Goal: Task Accomplishment & Management: Complete application form

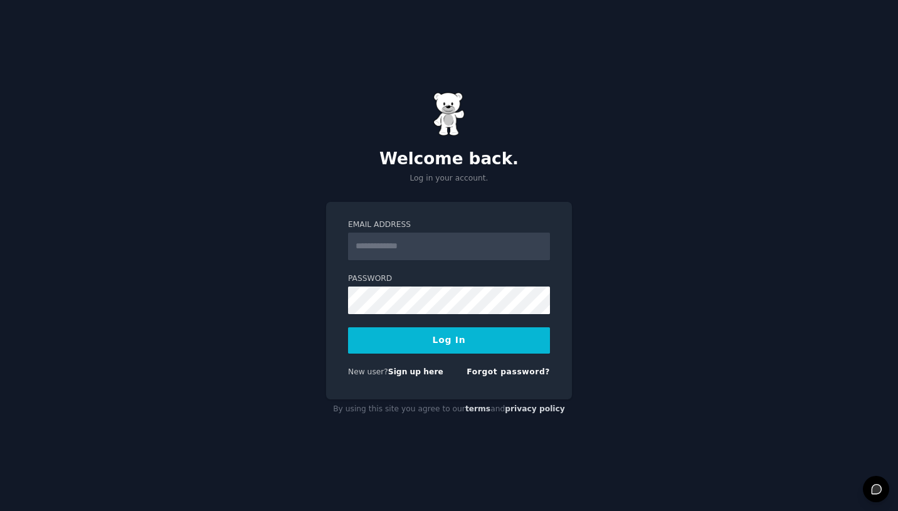
click at [466, 247] on input "Email Address" at bounding box center [449, 247] width 202 height 28
click at [323, 258] on div "Welcome back. Log in your account. Email Address Password Log In New user? Sign…" at bounding box center [449, 255] width 898 height 511
click at [429, 373] on link "Sign up here" at bounding box center [415, 372] width 55 height 9
click at [428, 252] on input "Email Address" at bounding box center [449, 247] width 202 height 28
type input "*"
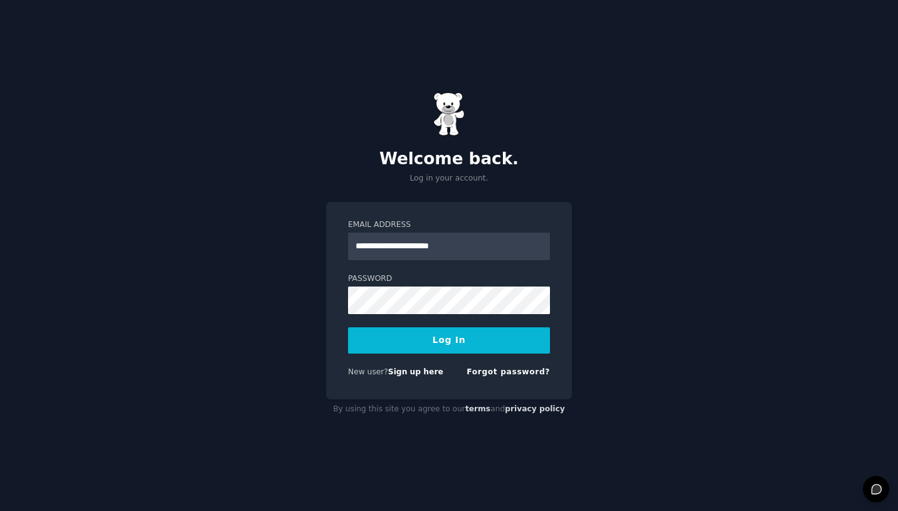
type input "**********"
click at [348, 328] on button "Log In" at bounding box center [449, 341] width 202 height 26
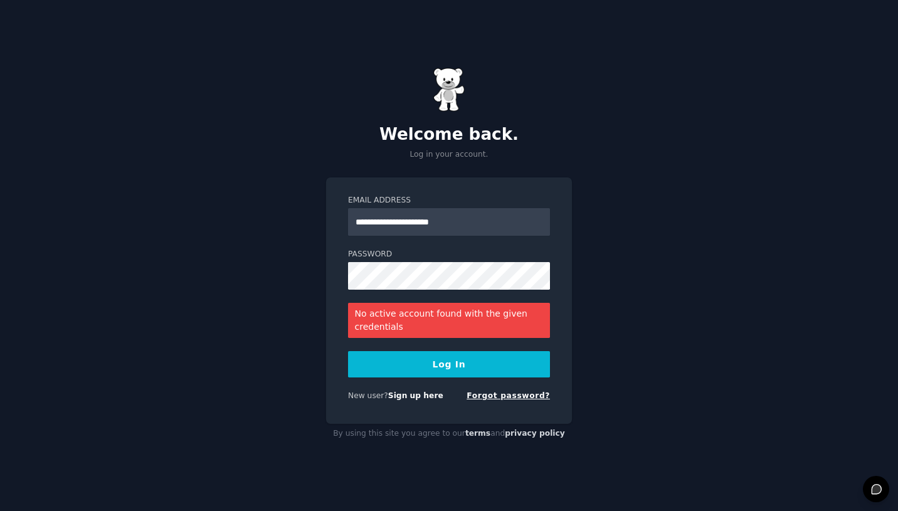
click at [506, 399] on link "Forgot password?" at bounding box center [508, 396] width 83 height 9
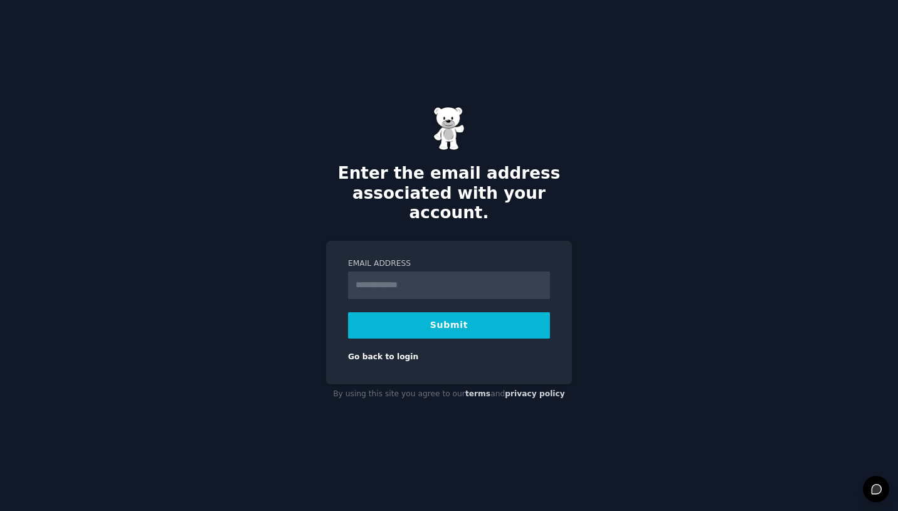
click at [437, 272] on input "Email Address" at bounding box center [449, 286] width 202 height 28
type input "**********"
click at [348, 312] on button "Submit" at bounding box center [449, 325] width 202 height 26
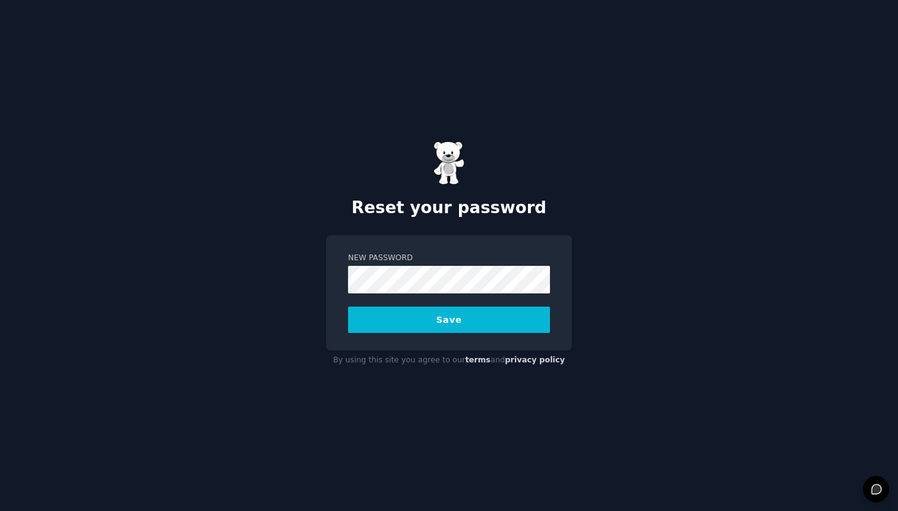
click at [348, 307] on button "Save" at bounding box center [449, 320] width 202 height 26
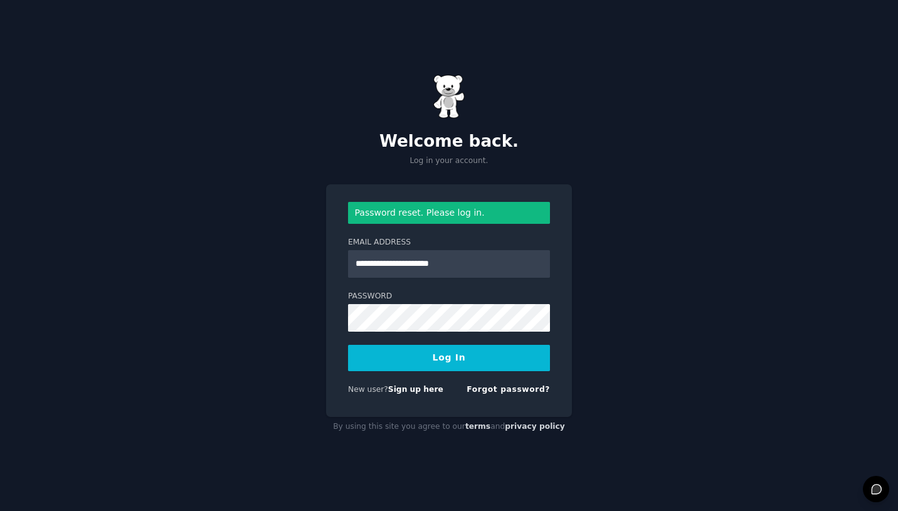
type input "**********"
click at [348, 345] on button "Log In" at bounding box center [449, 358] width 202 height 26
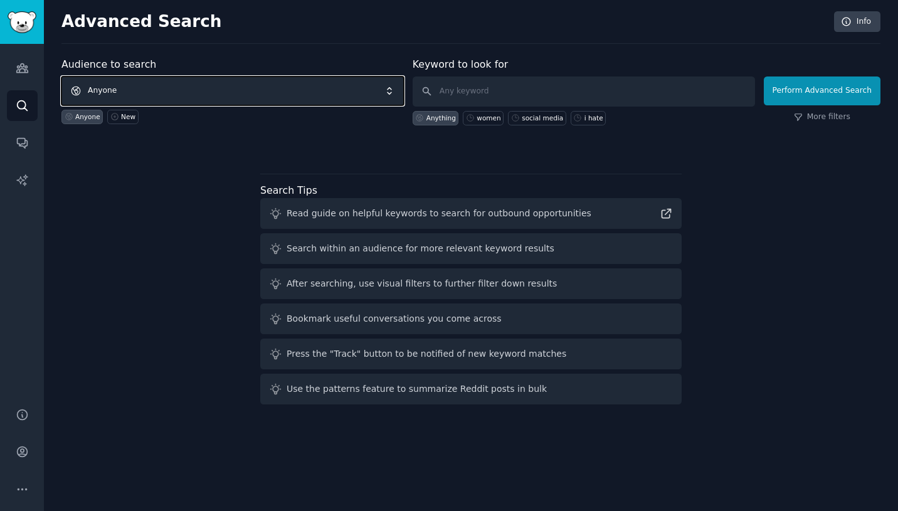
click at [174, 95] on span "Anyone" at bounding box center [232, 91] width 343 height 29
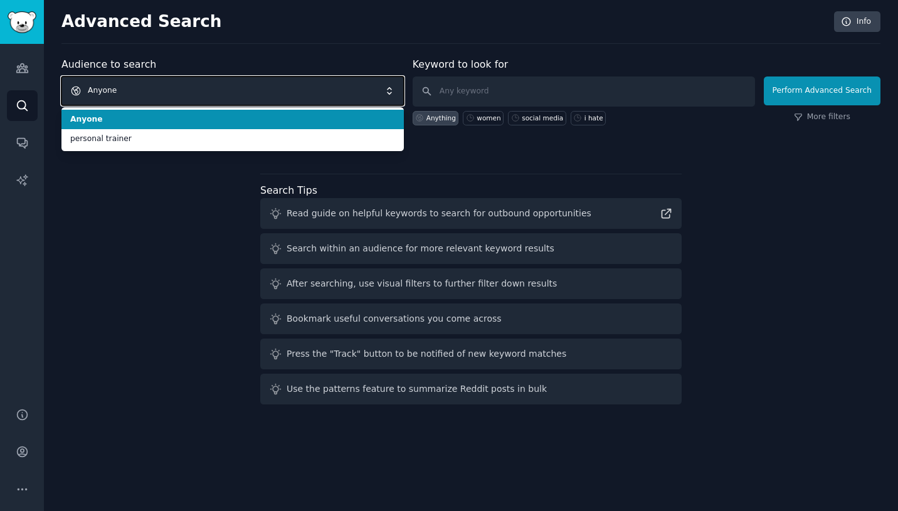
click at [176, 97] on span "Anyone" at bounding box center [232, 91] width 343 height 29
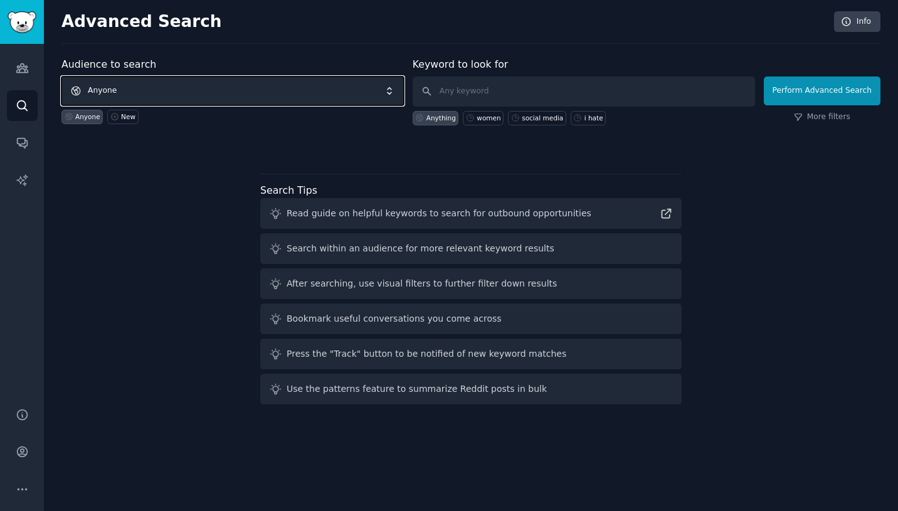
click at [331, 92] on span "Anyone" at bounding box center [232, 91] width 343 height 29
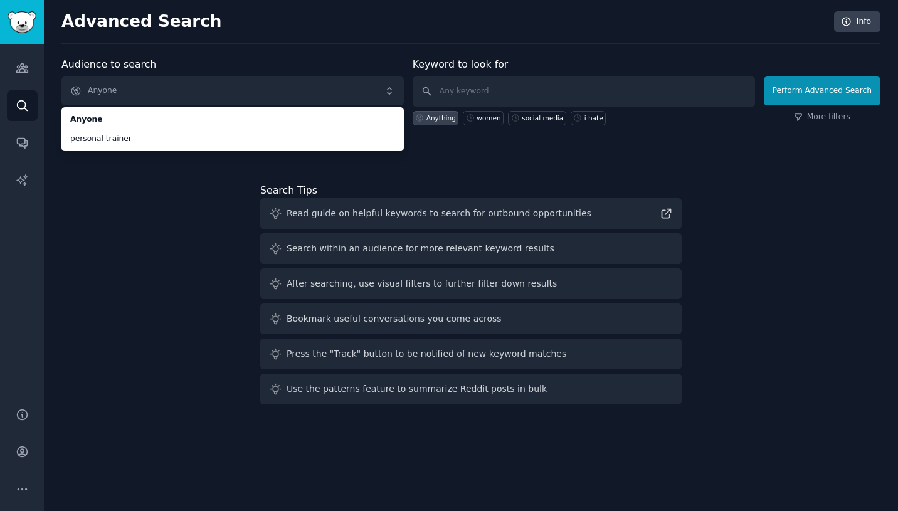
click at [213, 215] on div "Audience to search Anyone Anyone personal trainer Anyone New Keyword to look fo…" at bounding box center [470, 233] width 819 height 353
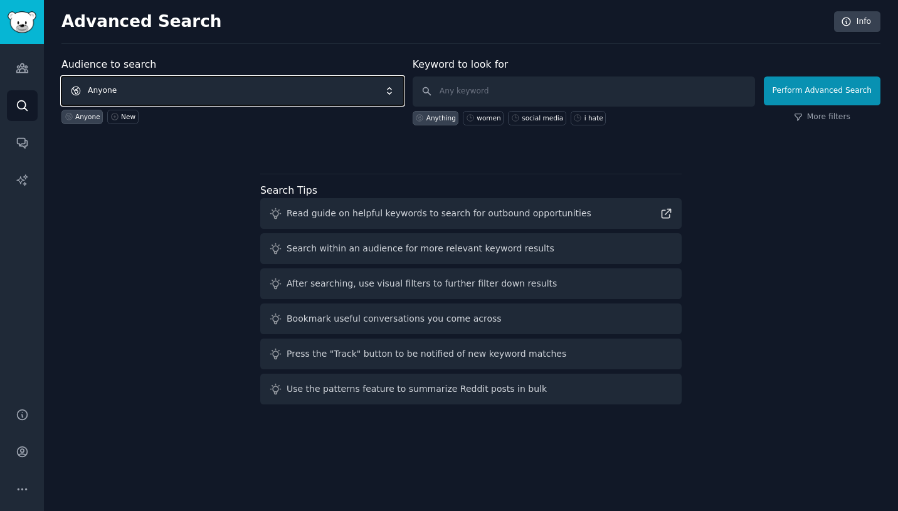
click at [115, 99] on span "Anyone" at bounding box center [232, 91] width 343 height 29
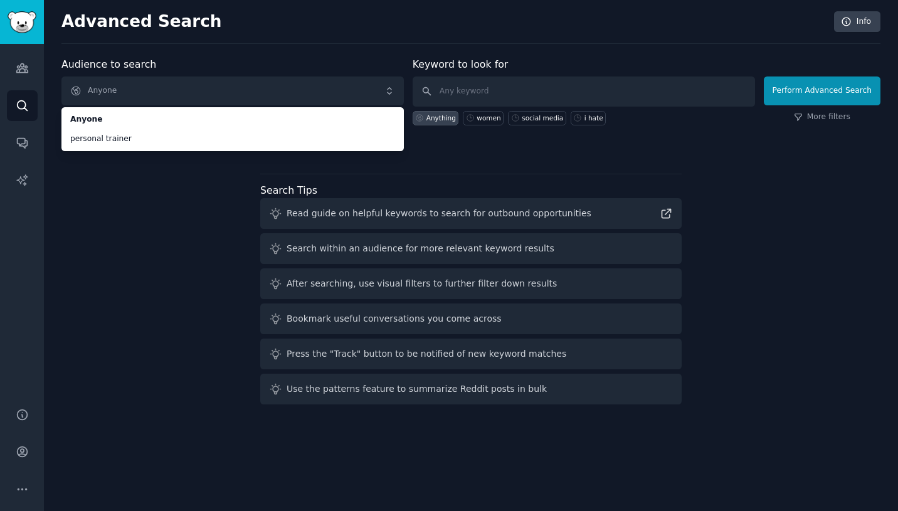
click at [101, 173] on div "Audience to search Anyone Anyone personal trainer Anyone New Keyword to look fo…" at bounding box center [470, 233] width 819 height 353
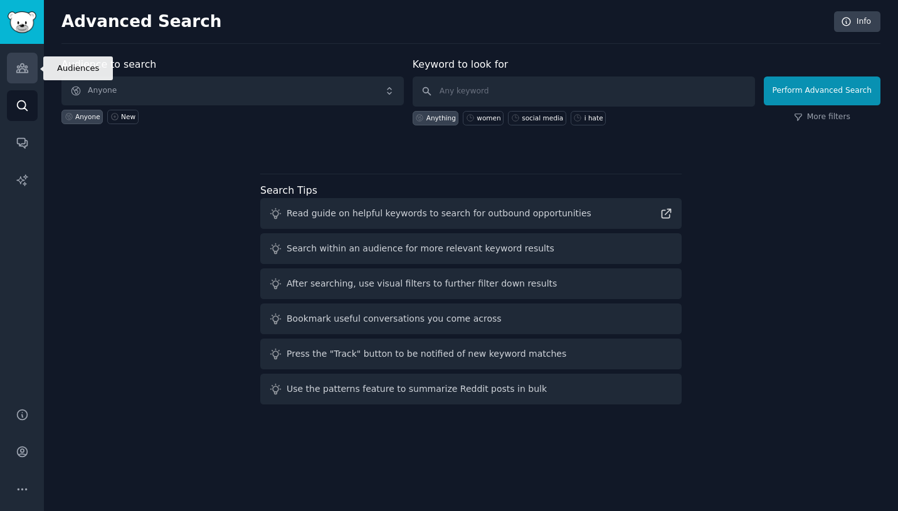
click at [16, 71] on icon "Sidebar" at bounding box center [21, 68] width 11 height 9
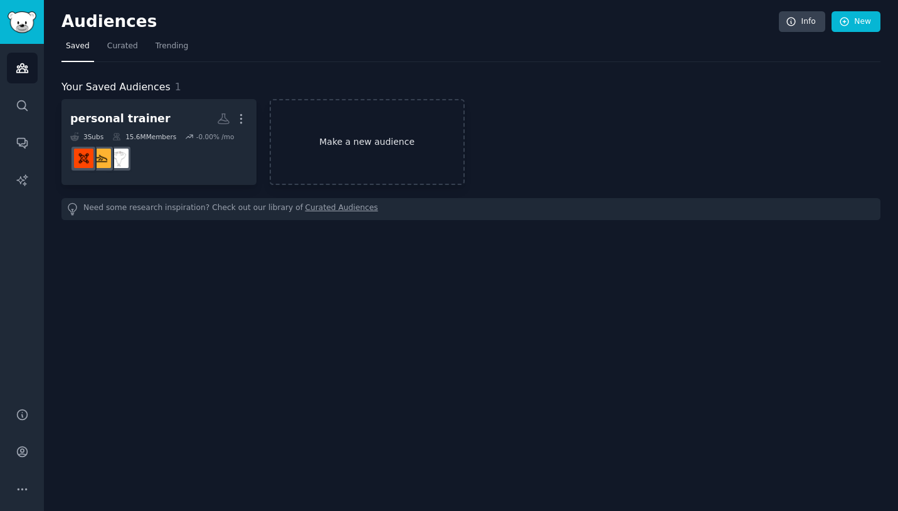
click at [310, 149] on link "Make a new audience" at bounding box center [367, 142] width 195 height 86
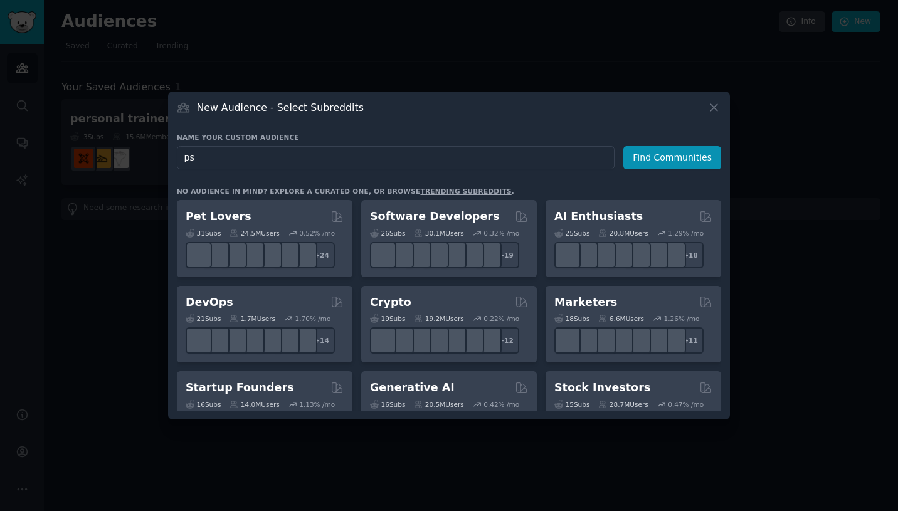
type input "p"
